Goal: Check status

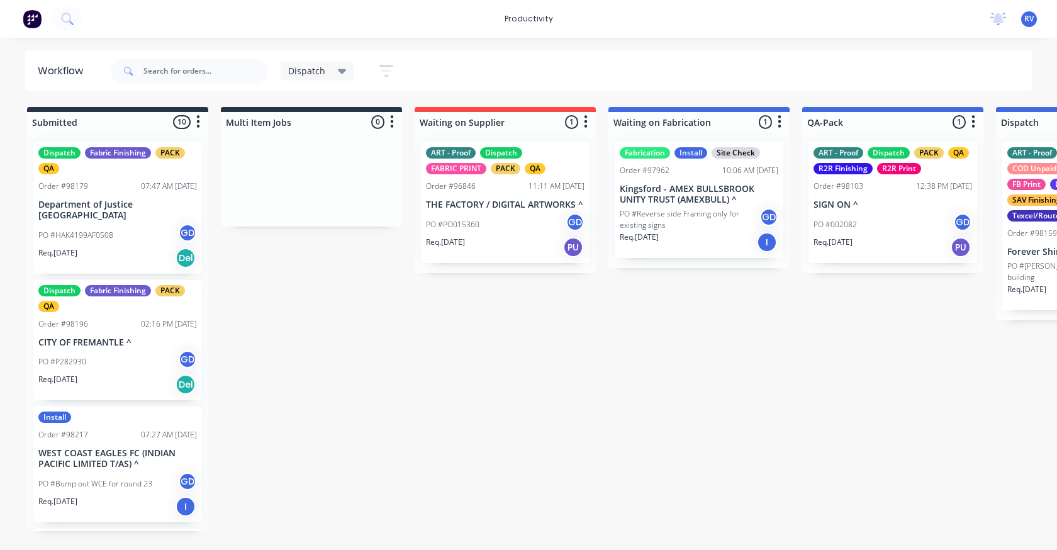
click at [296, 75] on span "Dispatch" at bounding box center [306, 70] width 37 height 13
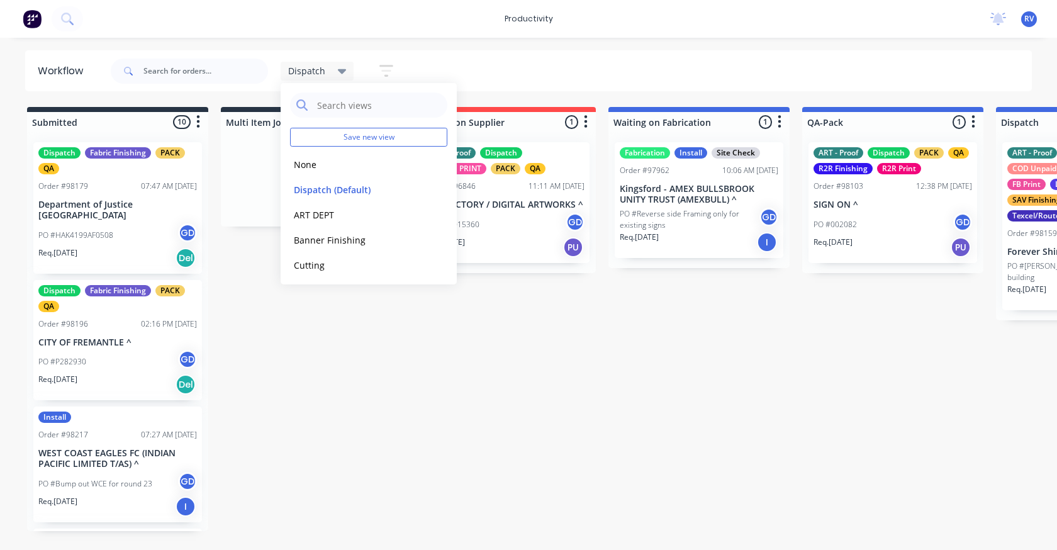
drag, startPoint x: 275, startPoint y: 343, endPoint x: 270, endPoint y: 350, distance: 8.7
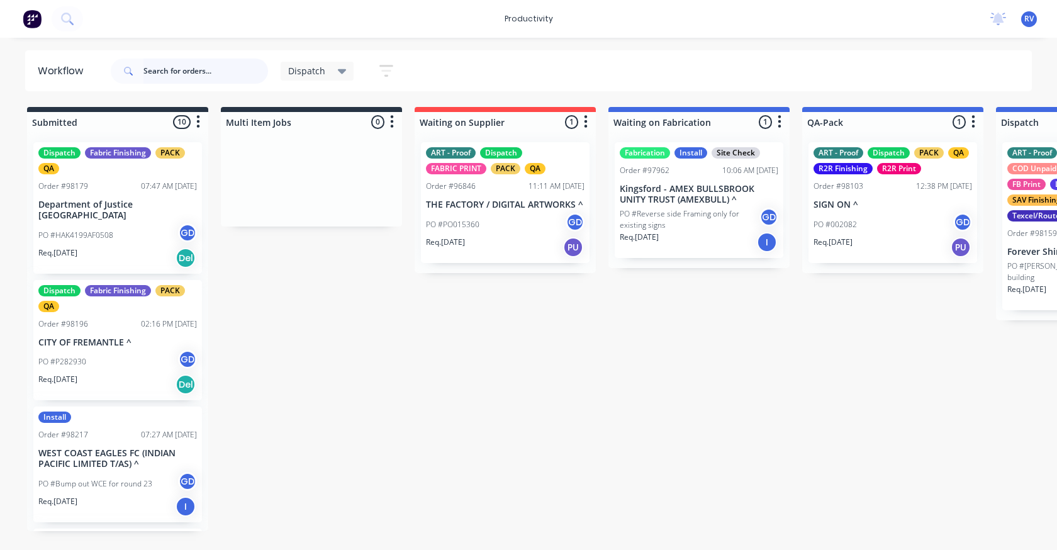
click at [191, 70] on input "text" at bounding box center [205, 71] width 125 height 25
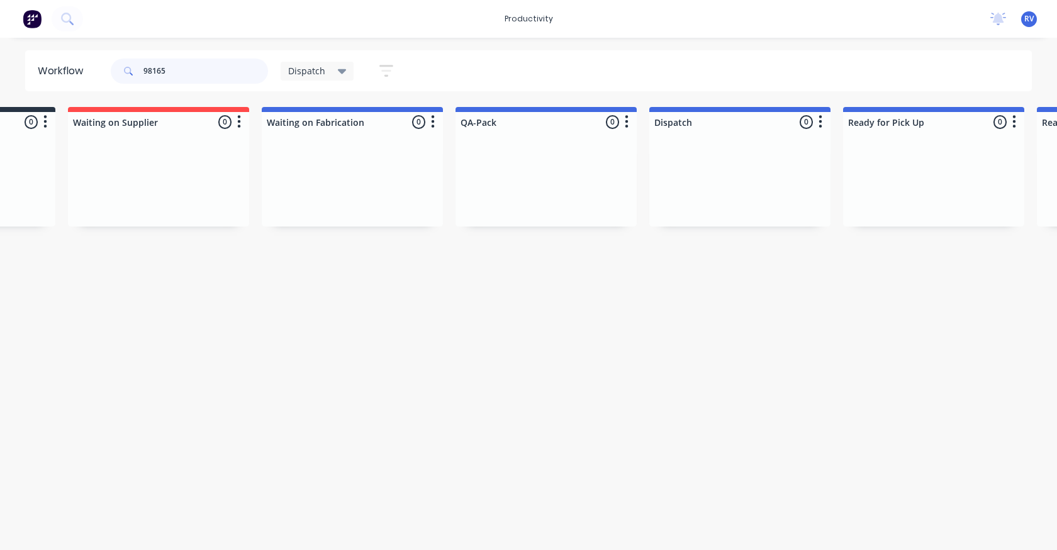
scroll to position [0, 344]
type input "98165"
click at [299, 72] on span "Dispatch" at bounding box center [306, 70] width 37 height 13
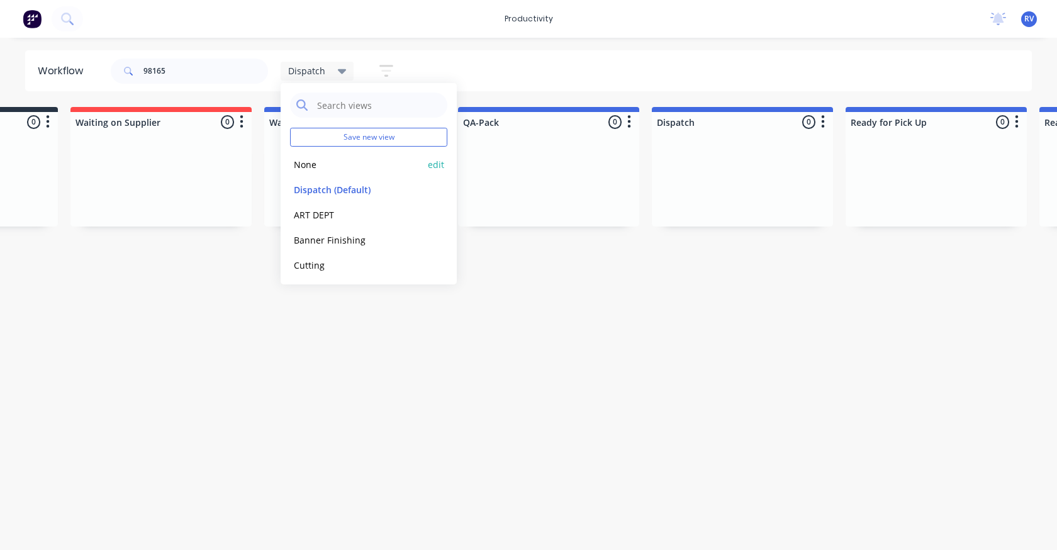
click at [302, 165] on button "None" at bounding box center [357, 164] width 134 height 14
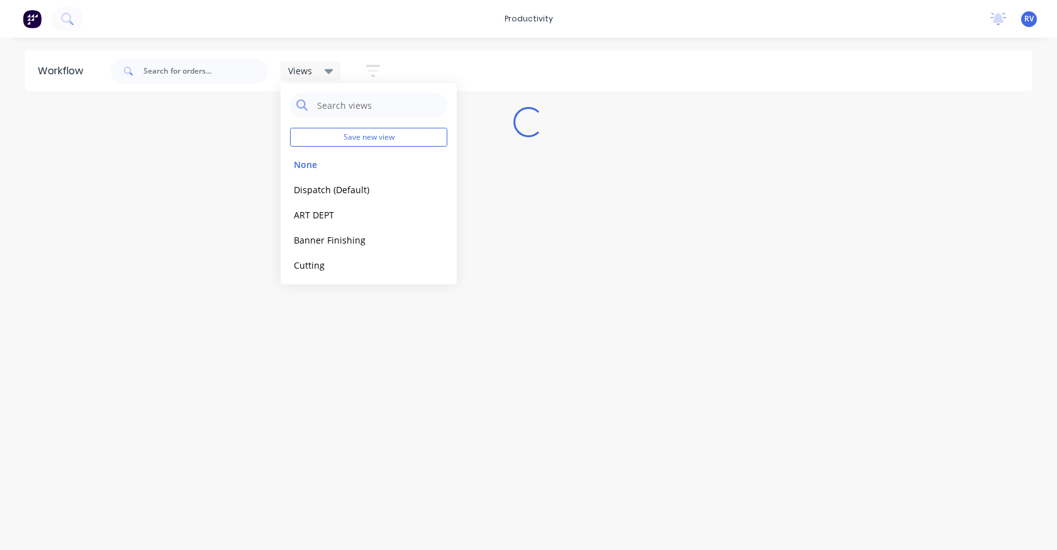
scroll to position [0, 0]
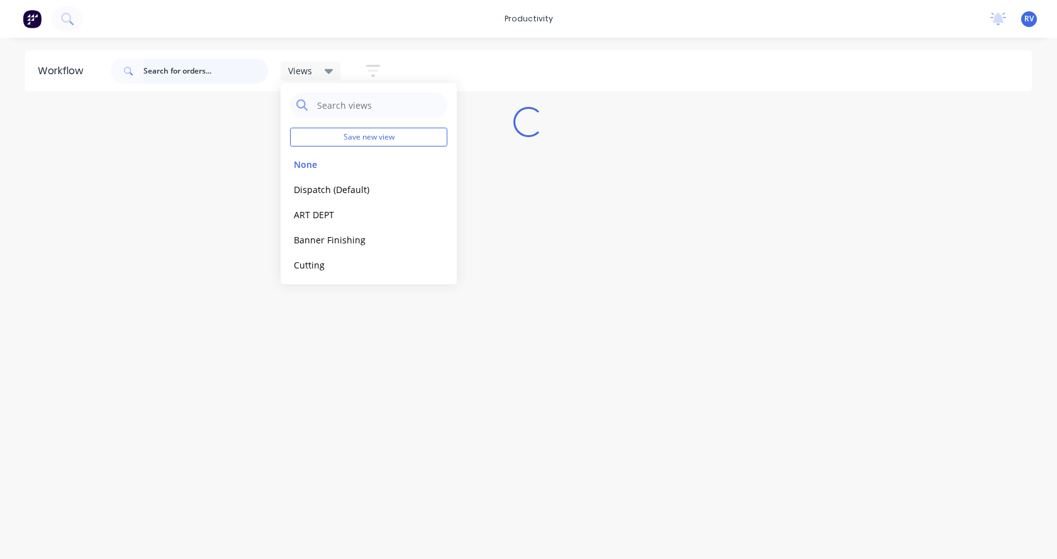
click at [170, 74] on input "text" at bounding box center [205, 71] width 125 height 25
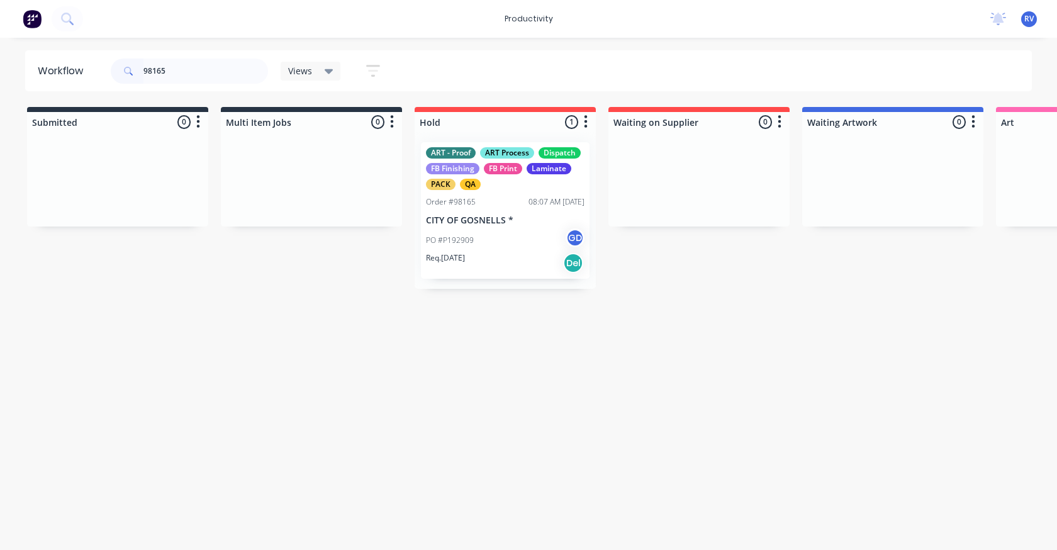
click at [493, 259] on div "Req. [DATE] Del" at bounding box center [505, 262] width 159 height 21
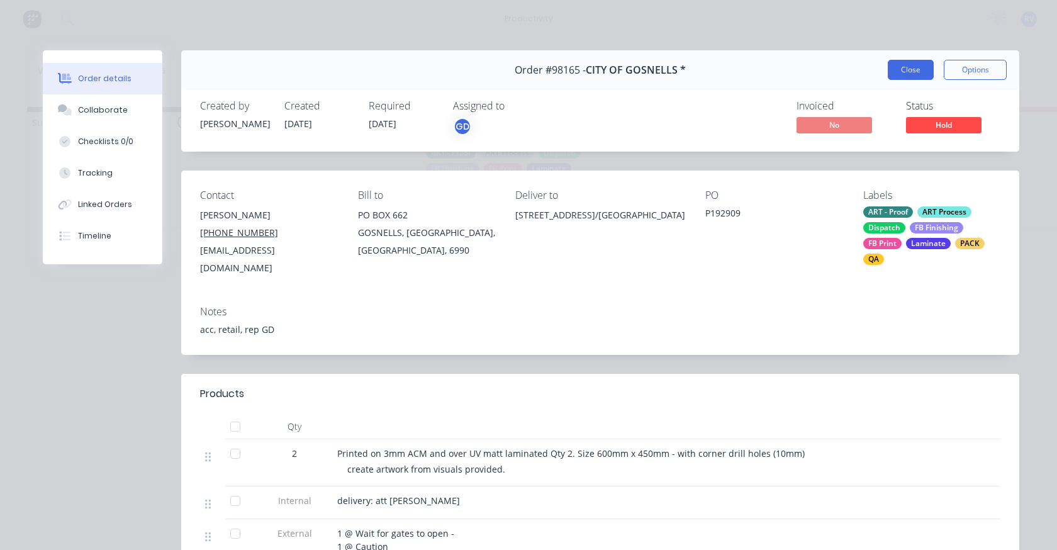
click at [904, 72] on button "Close" at bounding box center [911, 70] width 46 height 20
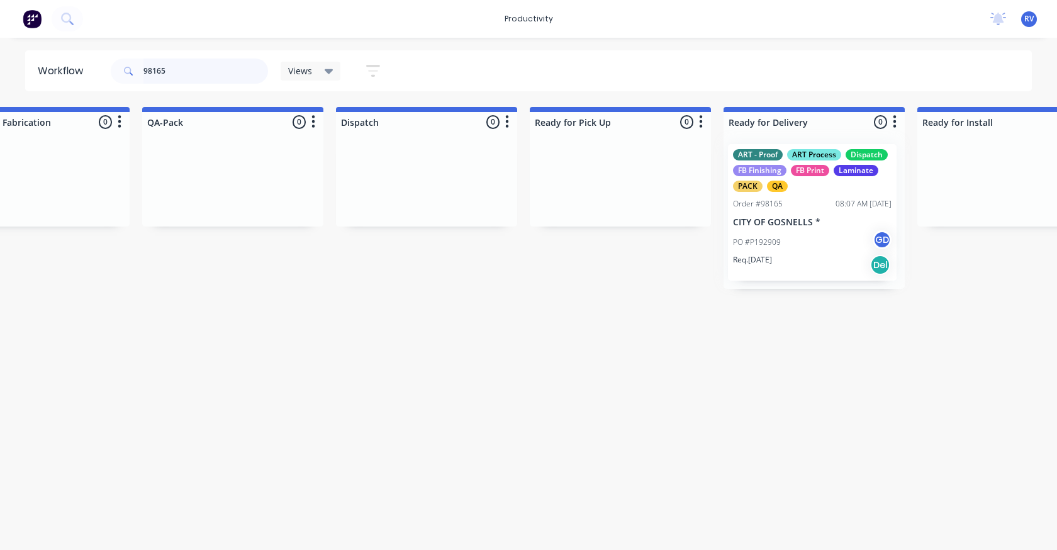
scroll to position [0, 3187]
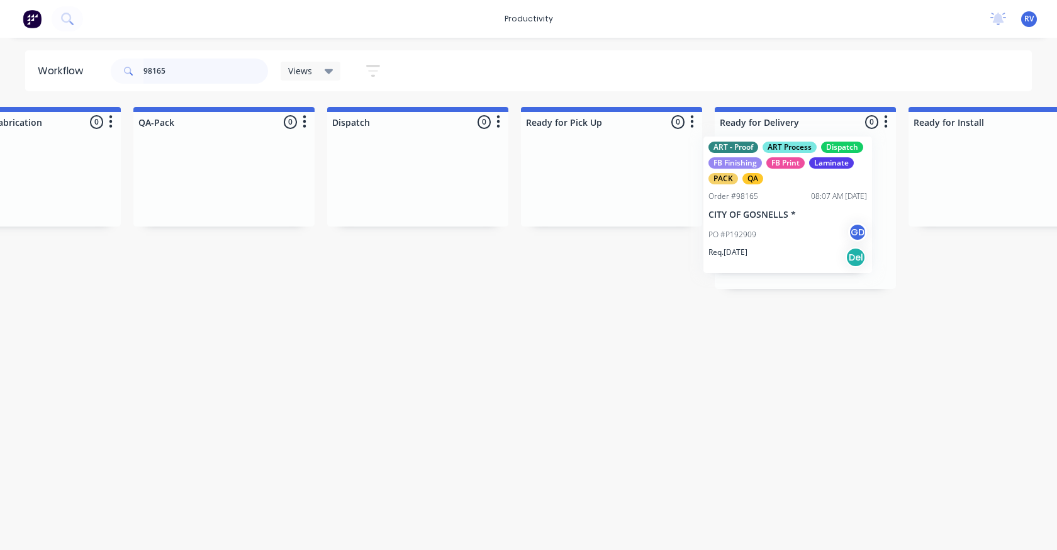
drag, startPoint x: 501, startPoint y: 230, endPoint x: 786, endPoint y: 223, distance: 285.7
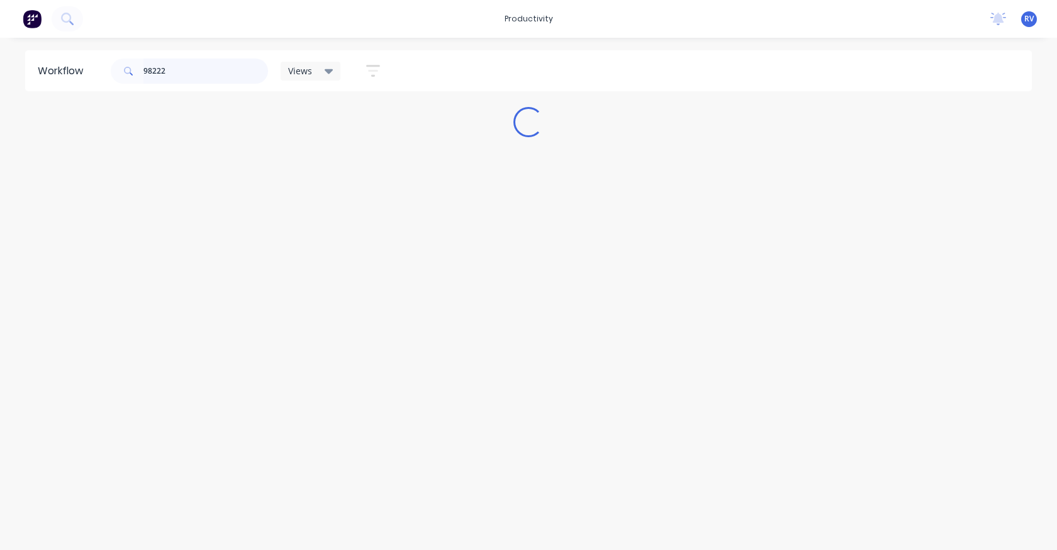
scroll to position [0, 0]
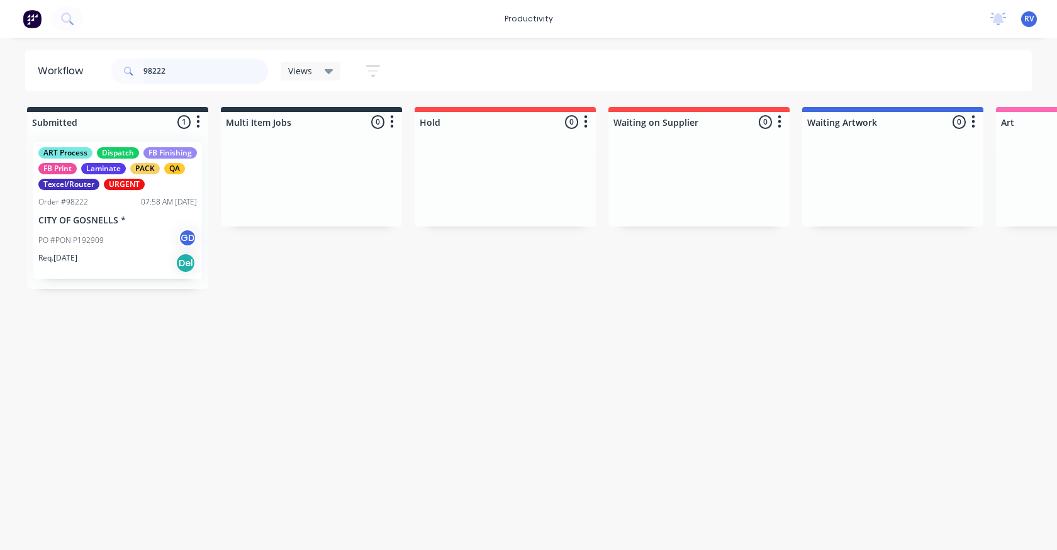
type input "98222"
click at [135, 265] on div "Req. [DATE] Del" at bounding box center [117, 262] width 159 height 21
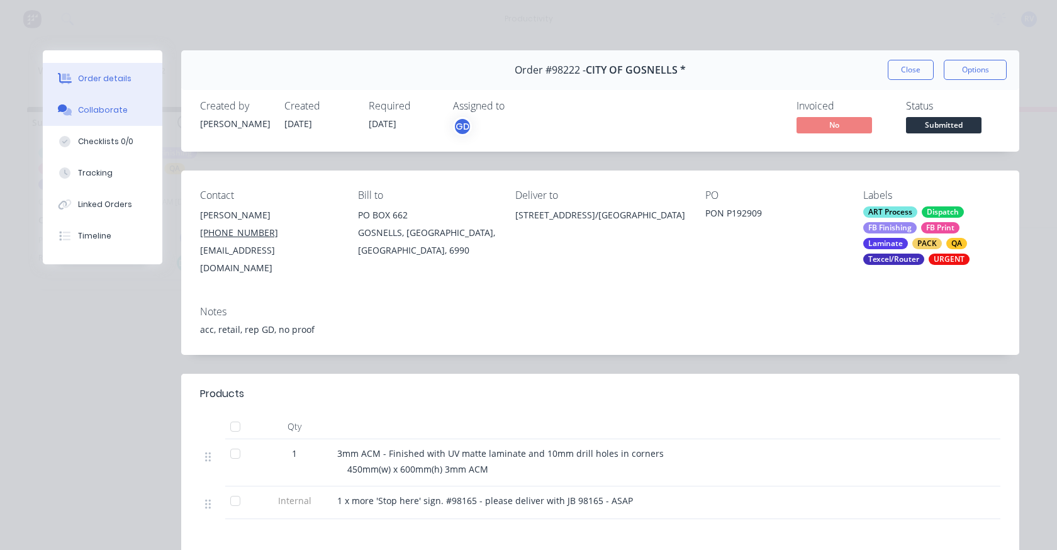
click at [97, 113] on div "Collaborate" at bounding box center [103, 109] width 50 height 11
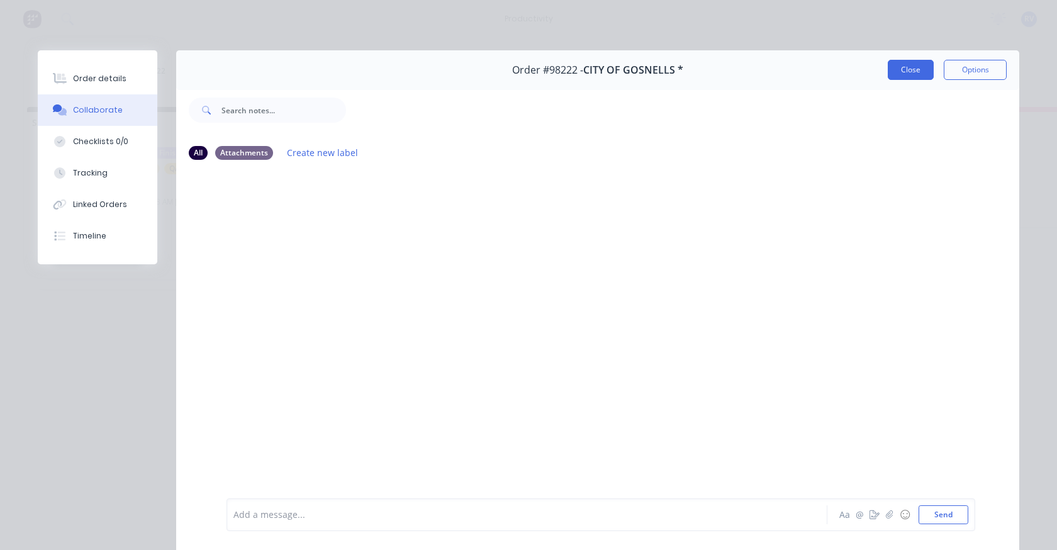
click at [905, 67] on button "Close" at bounding box center [911, 70] width 46 height 20
